Goal: Task Accomplishment & Management: Manage account settings

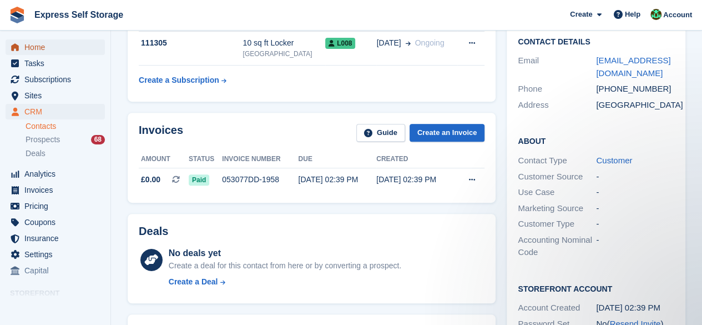
click at [52, 44] on span "Home" at bounding box center [57, 47] width 67 height 16
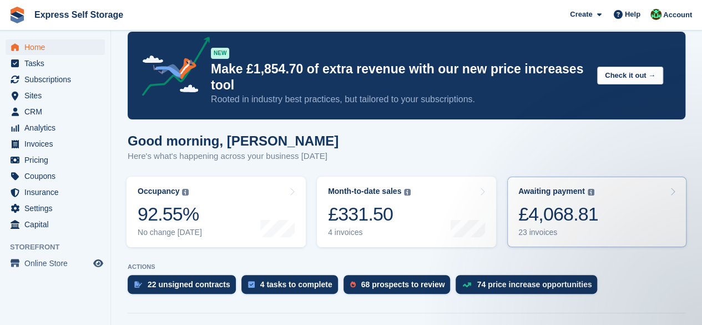
click at [616, 224] on link "Awaiting payment The total outstanding balance on all open invoices. £4,068.81 …" at bounding box center [596, 212] width 179 height 70
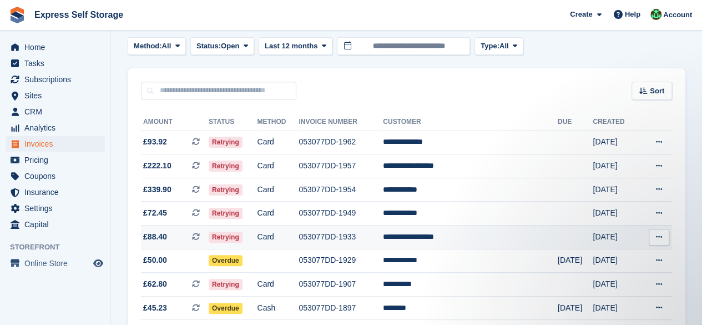
click at [298, 239] on td "Card" at bounding box center [278, 237] width 42 height 24
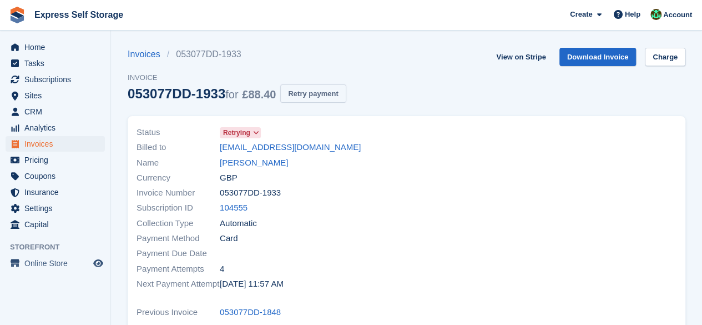
click at [324, 98] on button "Retry payment" at bounding box center [313, 93] width 66 height 18
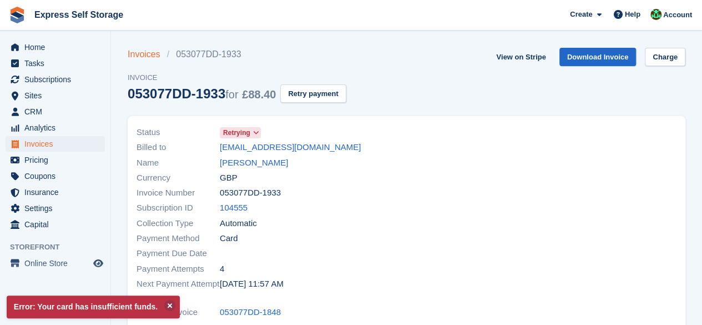
click at [136, 57] on link "Invoices" at bounding box center [147, 54] width 39 height 13
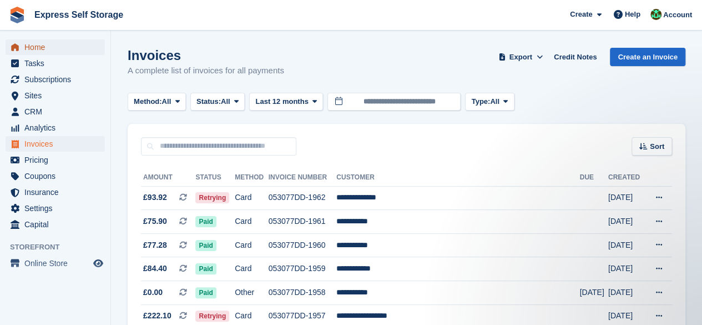
click at [42, 48] on span "Home" at bounding box center [57, 47] width 67 height 16
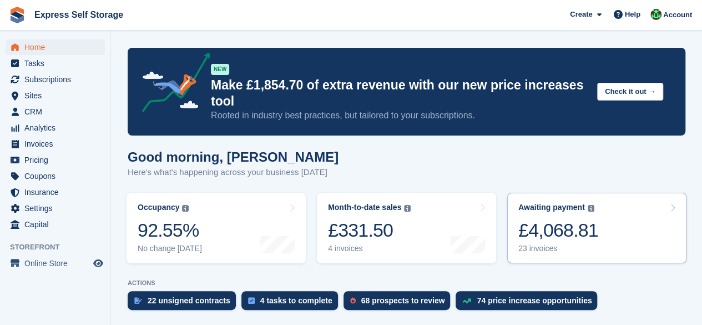
click at [667, 240] on link "Awaiting payment The total outstanding balance on all open invoices. £4,068.81 …" at bounding box center [596, 228] width 179 height 70
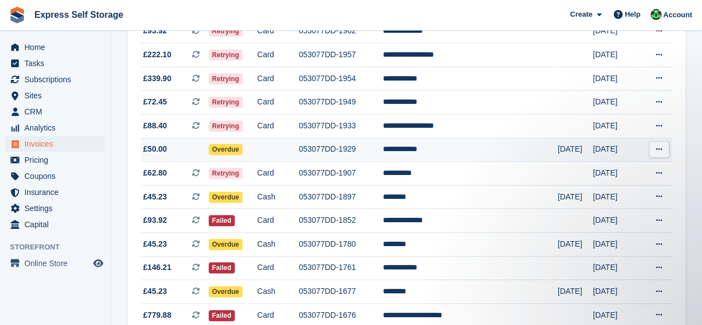
scroll to position [111, 0]
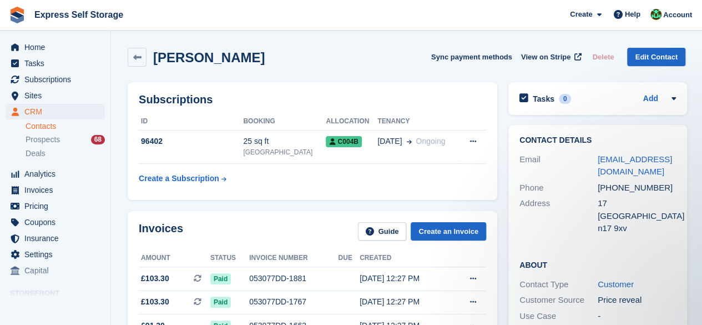
click at [51, 29] on span "Express Self Storage Create Subscription Invoice Contact Deal Discount Page Hel…" at bounding box center [351, 15] width 702 height 30
click at [53, 39] on div "Home Tasks Subscriptions Subscriptions Subscriptions Contracts Price increases …" at bounding box center [55, 157] width 110 height 244
click at [53, 42] on span "Home" at bounding box center [57, 47] width 67 height 16
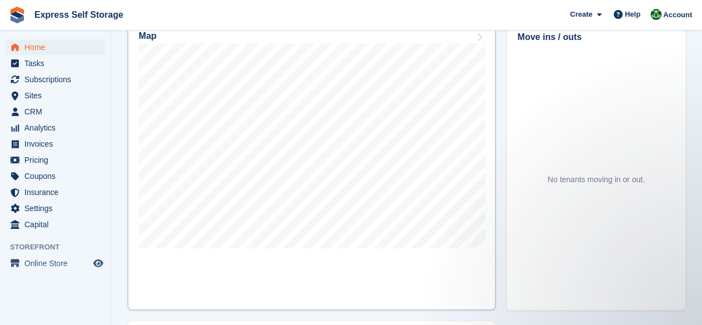
scroll to position [389, 0]
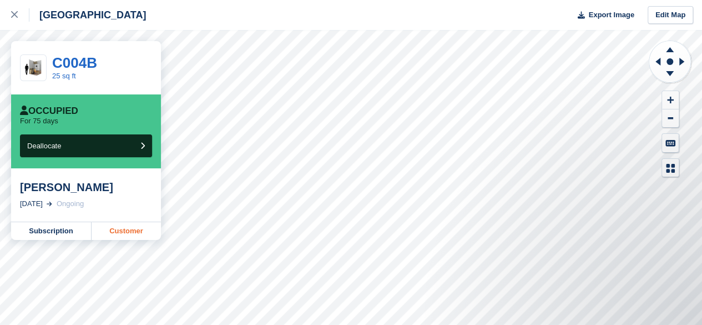
click at [108, 235] on link "Customer" at bounding box center [126, 231] width 69 height 18
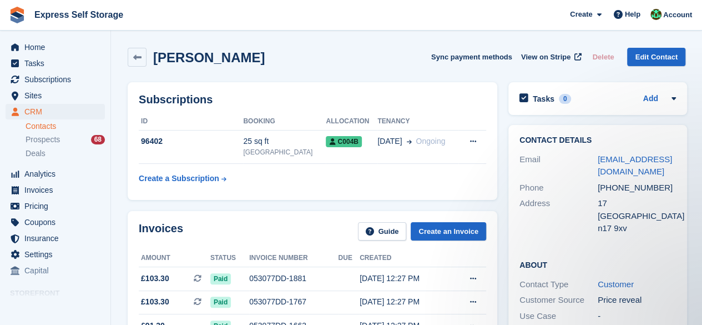
click at [138, 128] on div "Subscriptions ID Booking Allocation Tenancy 96402 25 sq ft North Finchley C004B…" at bounding box center [313, 141] width 370 height 118
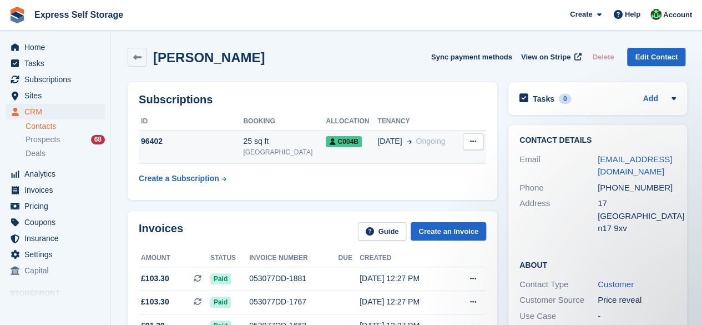
click at [169, 134] on td "96402" at bounding box center [191, 147] width 104 height 34
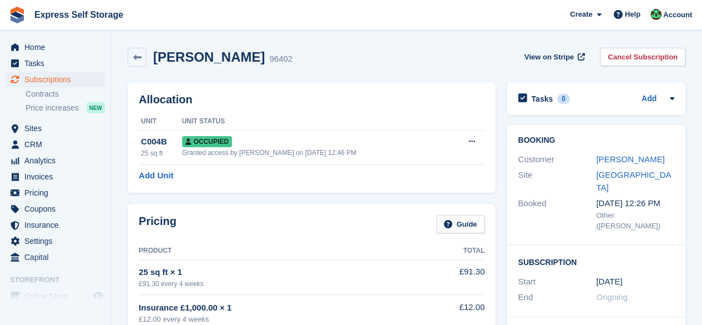
click at [615, 51] on link "Cancel Subscription" at bounding box center [642, 57] width 85 height 18
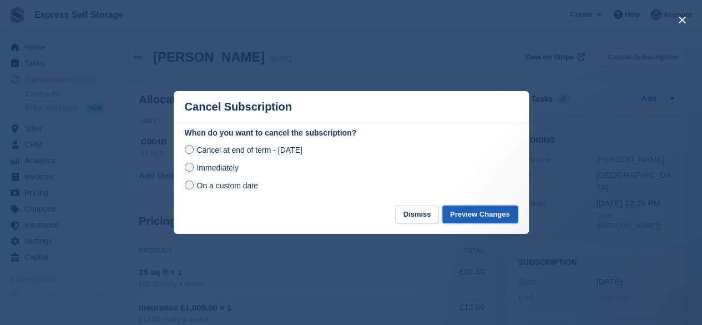
click at [492, 215] on button "Preview Changes" at bounding box center [479, 214] width 75 height 18
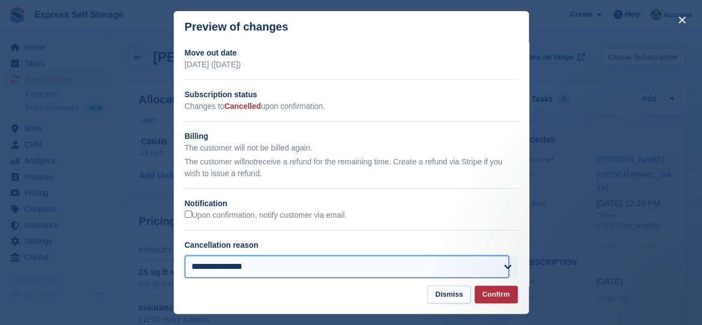
click at [433, 269] on select "**********" at bounding box center [347, 266] width 325 height 22
select select "**********"
click at [185, 257] on select "**********" at bounding box center [347, 266] width 325 height 22
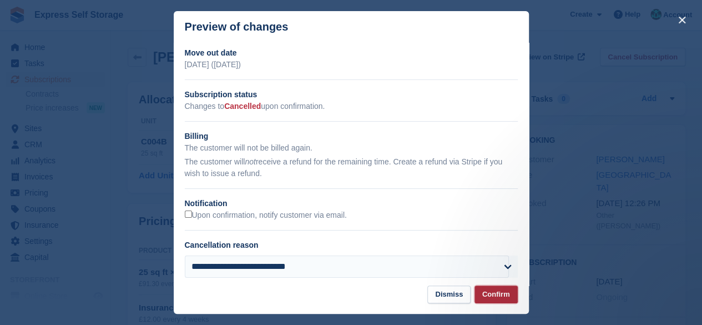
click at [501, 297] on button "Confirm" at bounding box center [496, 294] width 43 height 18
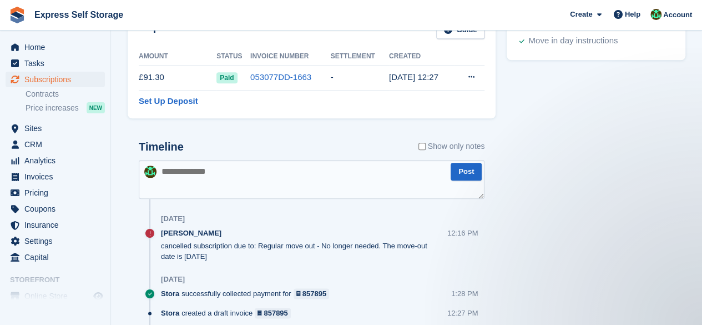
scroll to position [444, 0]
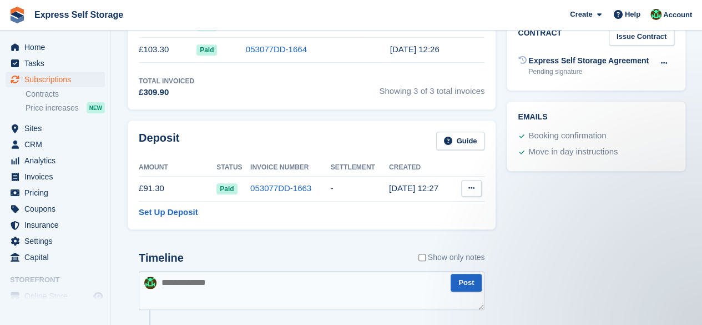
click at [466, 193] on button at bounding box center [471, 188] width 21 height 17
click at [444, 211] on p "Settle deposit" at bounding box center [428, 210] width 97 height 14
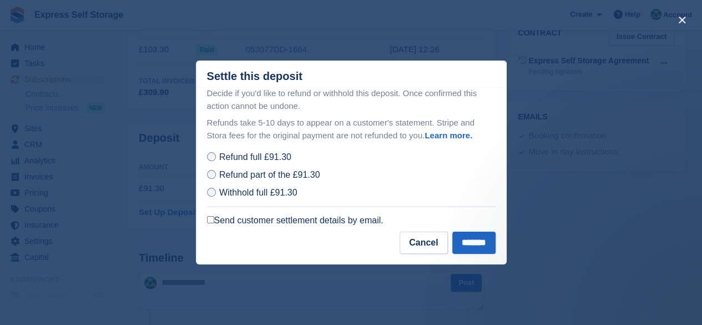
click at [219, 217] on label "Send customer settlement details by email." at bounding box center [295, 220] width 177 height 11
click at [476, 243] on input "*******" at bounding box center [473, 242] width 43 height 22
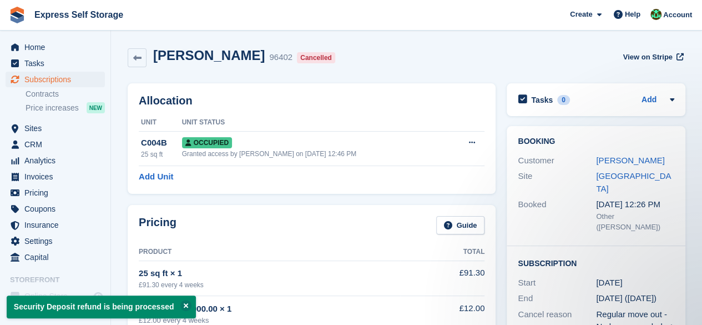
scroll to position [0, 0]
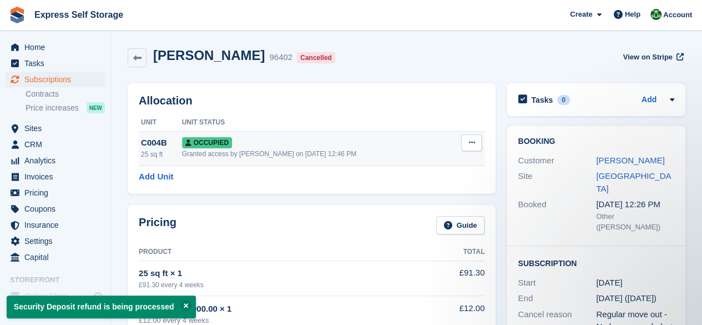
click at [469, 139] on icon at bounding box center [472, 142] width 6 height 7
click at [424, 197] on p "Deallocate" at bounding box center [428, 202] width 97 height 14
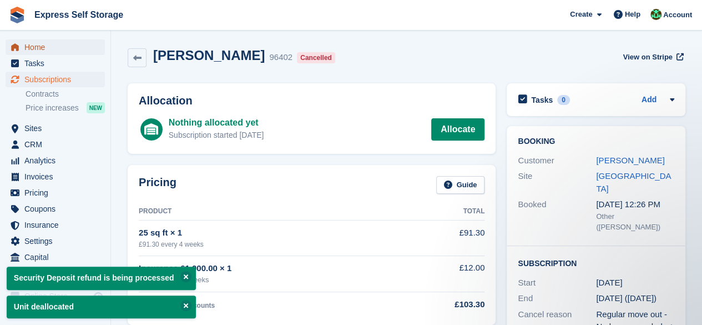
click at [47, 52] on span "Home" at bounding box center [57, 47] width 67 height 16
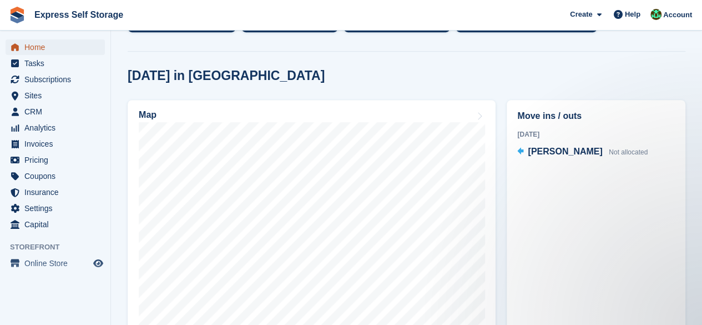
click at [75, 43] on span "Home" at bounding box center [57, 47] width 67 height 16
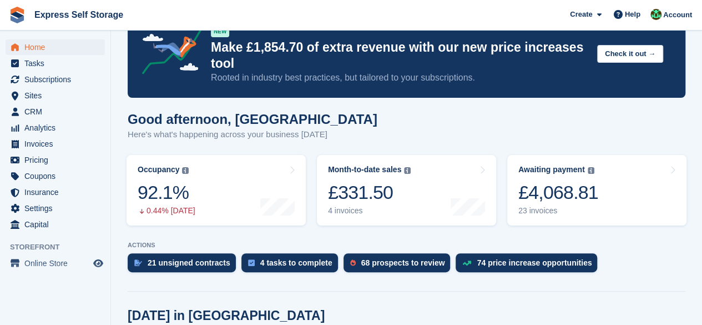
scroll to position [56, 0]
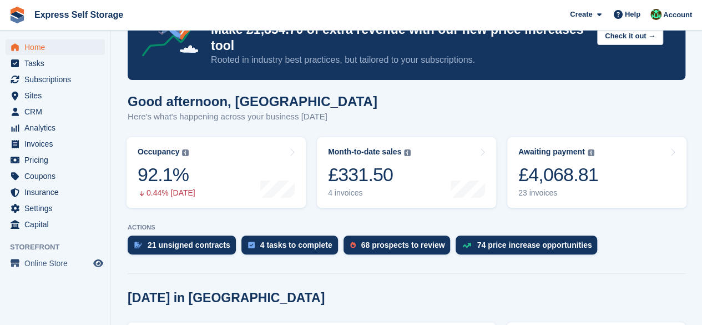
click at [565, 213] on turbo-frame "Awaiting payment The total outstanding balance on all open invoices. £4,068.81 …" at bounding box center [597, 173] width 190 height 82
click at [568, 178] on div "£4,068.81" at bounding box center [558, 174] width 80 height 23
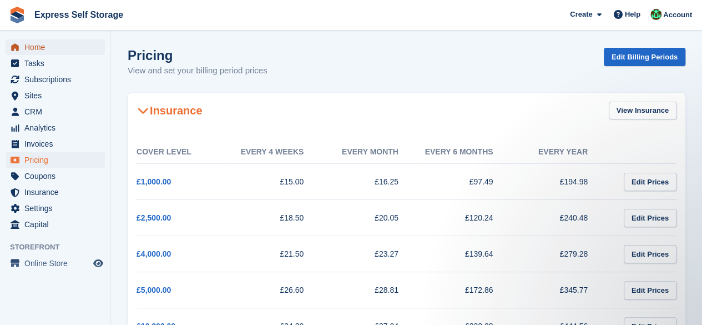
click at [68, 50] on span "Home" at bounding box center [57, 47] width 67 height 16
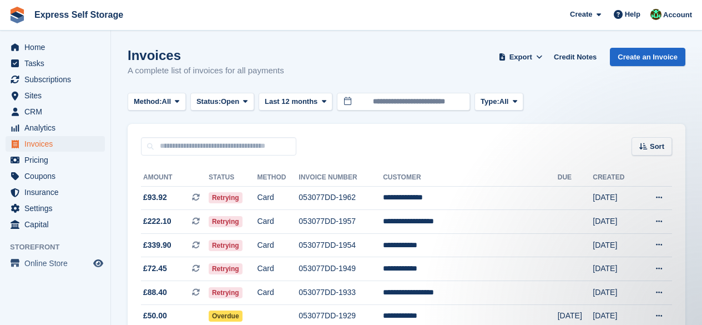
scroll to position [111, 0]
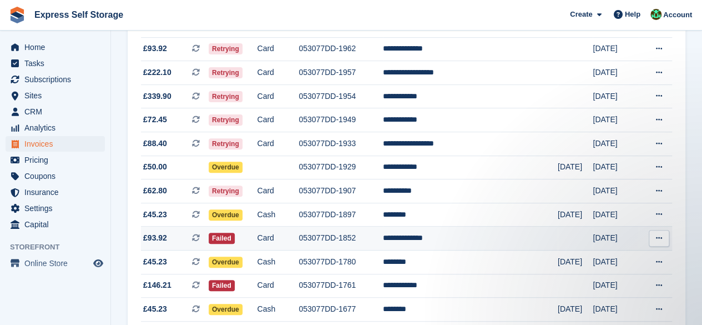
scroll to position [131, 0]
